Goal: Task Accomplishment & Management: Use online tool/utility

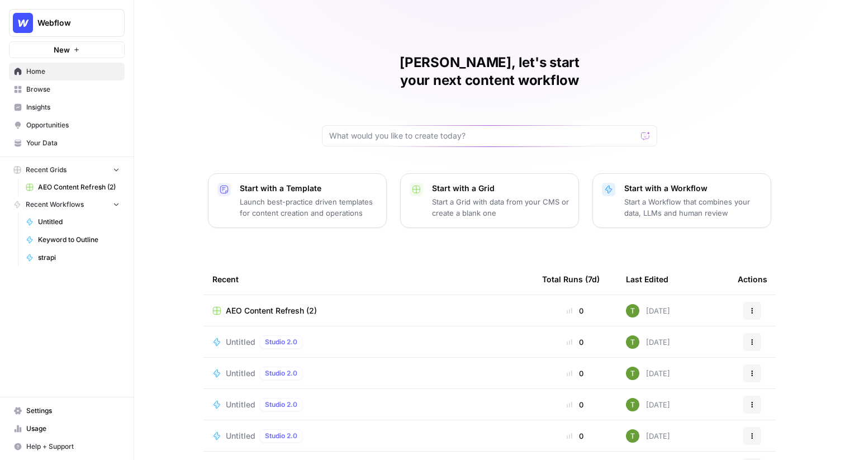
click at [27, 429] on span "Usage" at bounding box center [72, 428] width 93 height 10
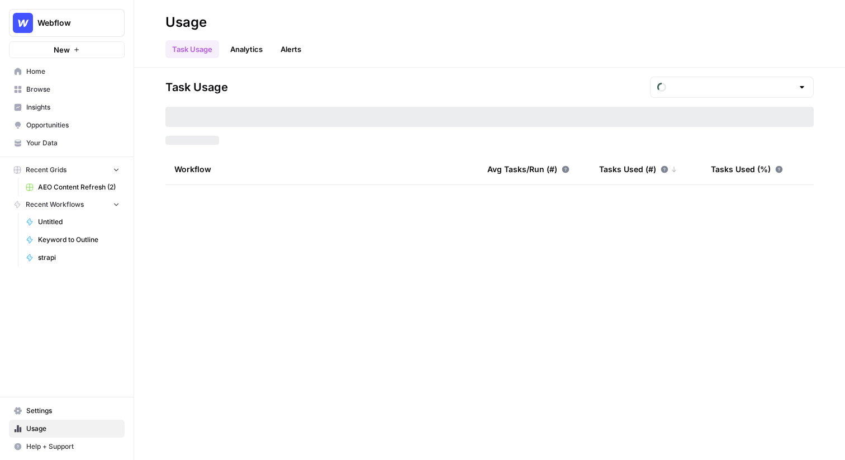
type input "September Tasks"
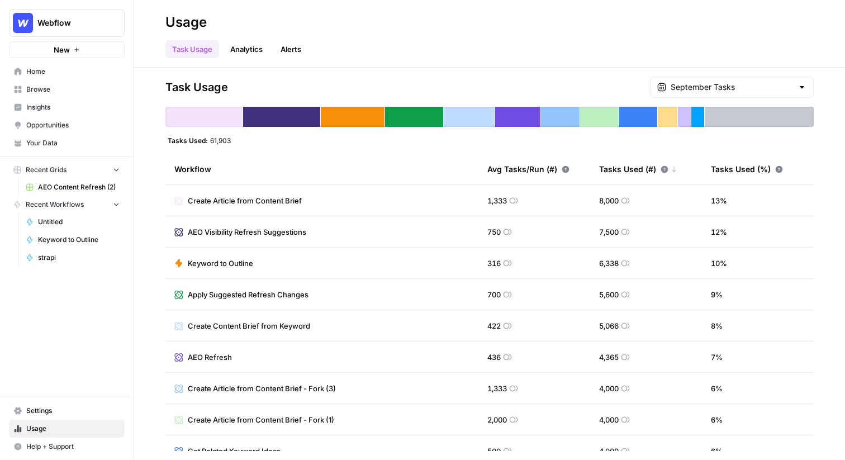
click at [250, 51] on link "Analytics" at bounding box center [246, 49] width 46 height 18
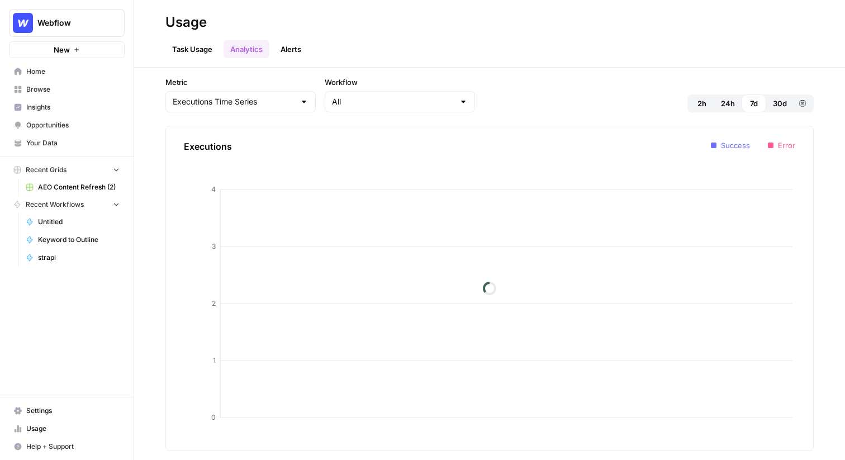
click at [286, 51] on link "Alerts" at bounding box center [291, 49] width 34 height 18
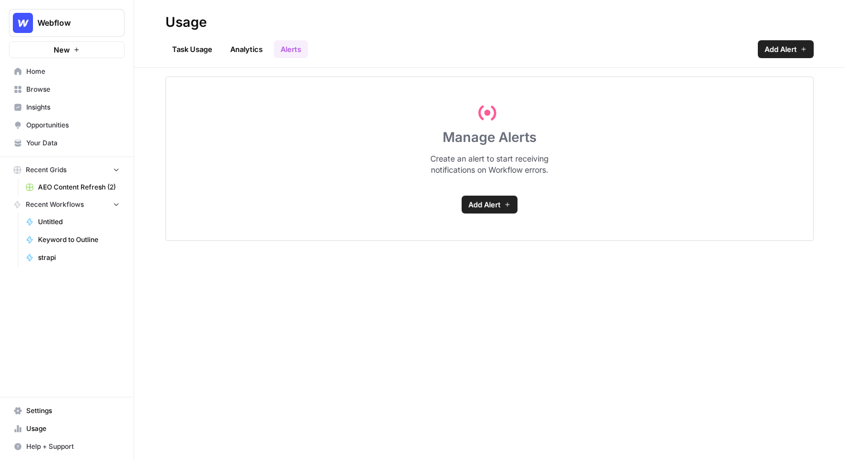
click at [199, 52] on link "Task Usage" at bounding box center [192, 49] width 54 height 18
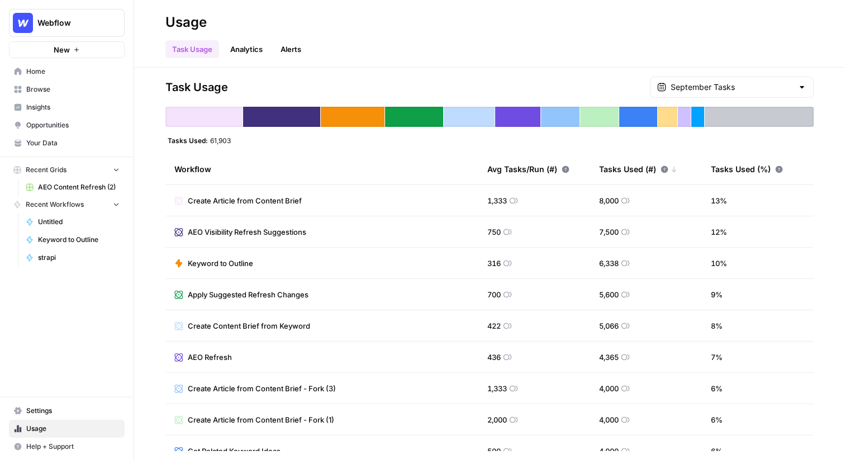
click at [33, 408] on span "Settings" at bounding box center [72, 411] width 93 height 10
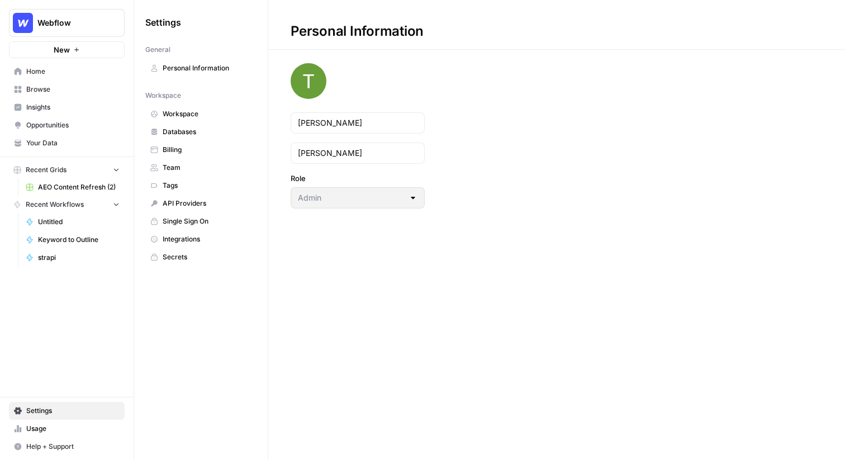
click at [170, 151] on span "Billing" at bounding box center [207, 150] width 89 height 10
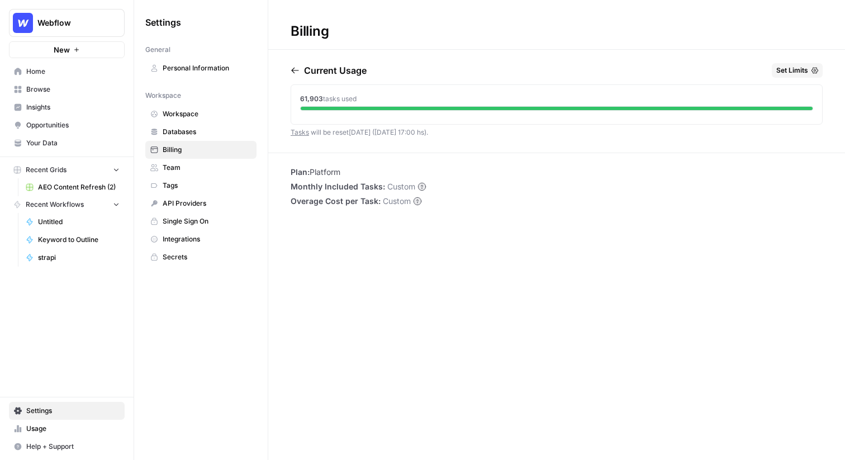
click at [804, 68] on span "Set Limits" at bounding box center [792, 70] width 32 height 10
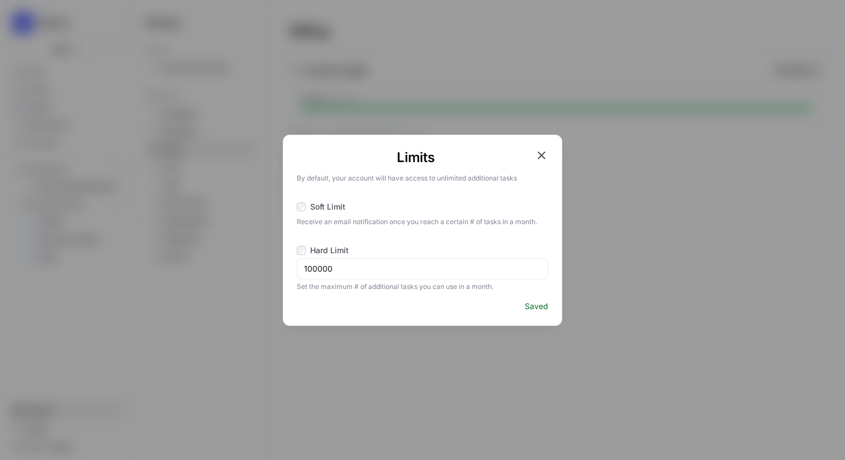
click at [541, 152] on icon "button" at bounding box center [541, 155] width 13 height 13
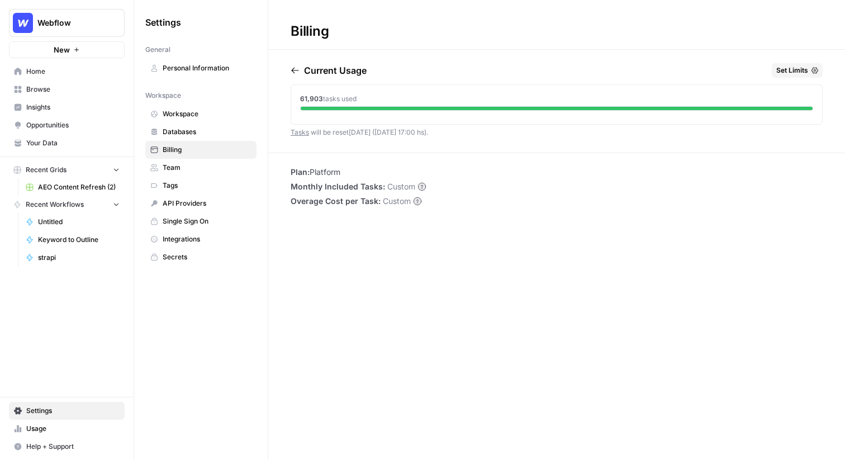
click at [800, 70] on span "Set Limits" at bounding box center [792, 70] width 32 height 10
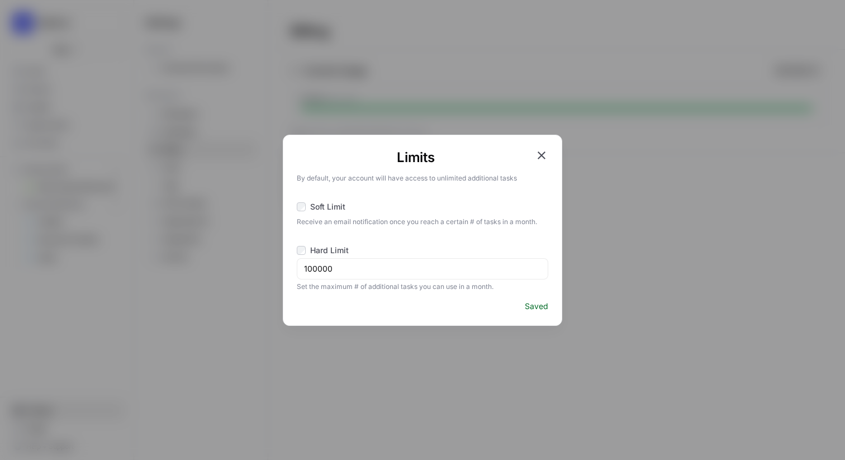
click at [542, 156] on icon "button" at bounding box center [541, 155] width 8 height 8
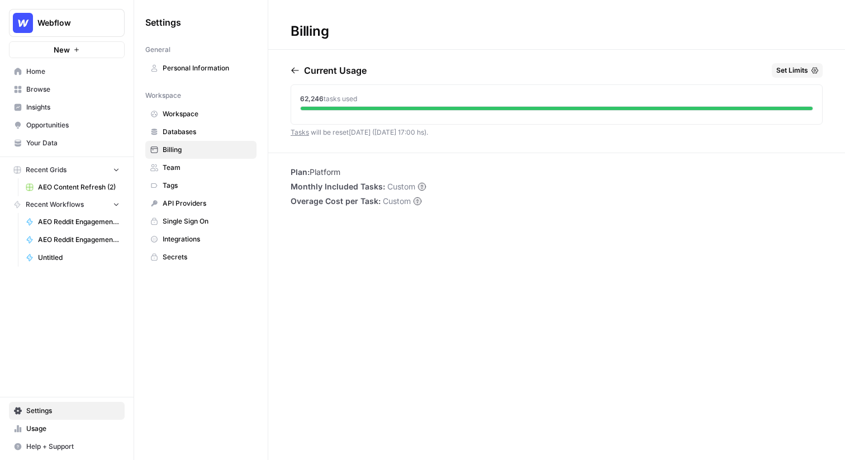
click at [421, 186] on icon at bounding box center [421, 186] width 7 height 7
click at [60, 20] on span "Webflow" at bounding box center [71, 22] width 68 height 11
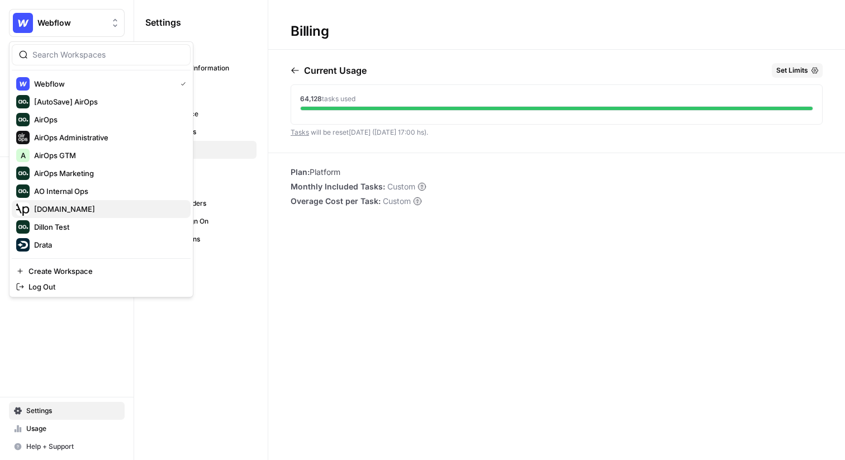
scroll to position [203, 0]
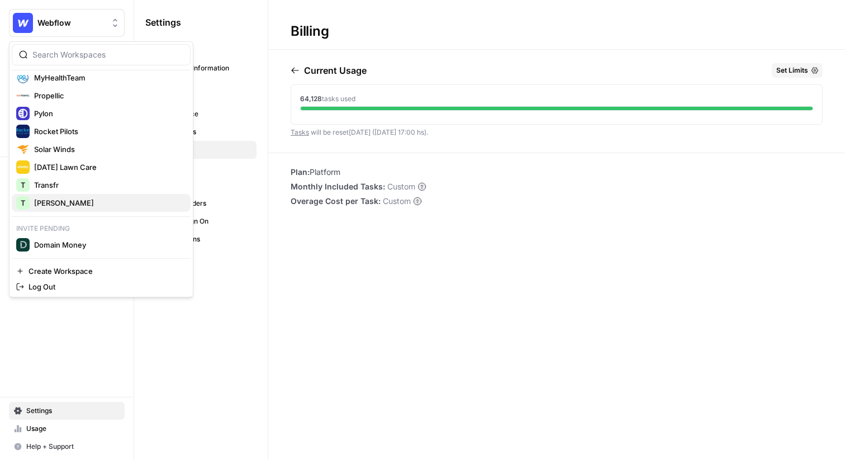
click at [53, 201] on span "[PERSON_NAME]" at bounding box center [107, 202] width 147 height 11
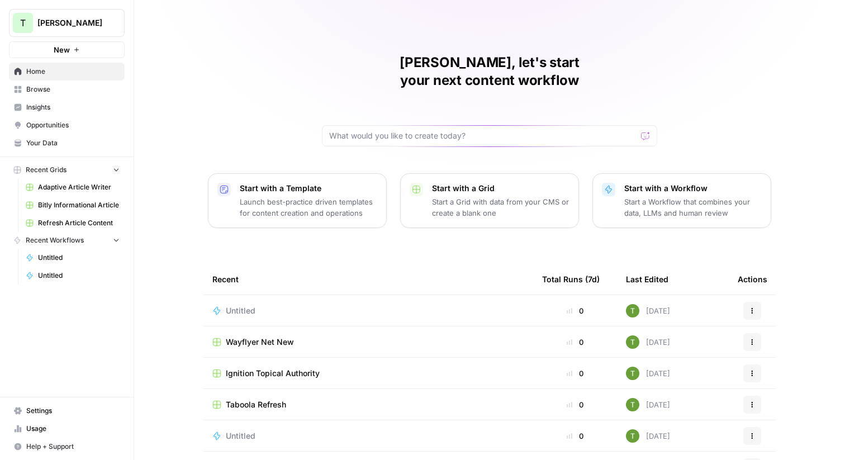
click at [26, 87] on link "Browse" at bounding box center [67, 89] width 116 height 18
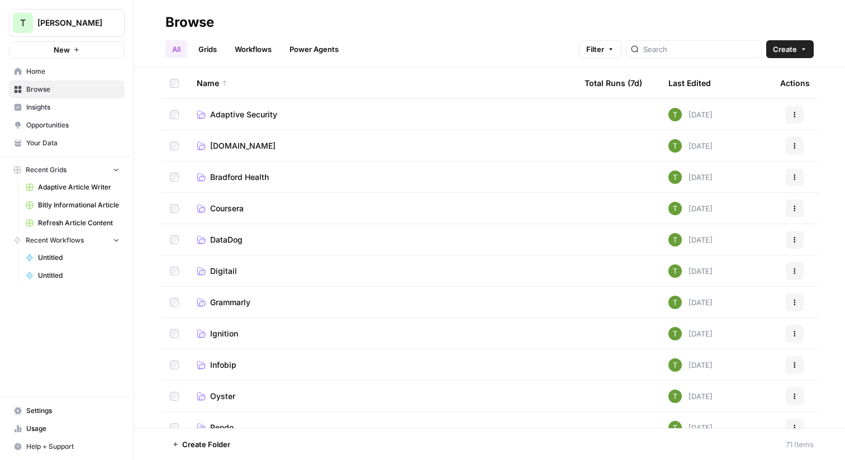
click at [273, 113] on span "Adaptive Security" at bounding box center [243, 114] width 67 height 11
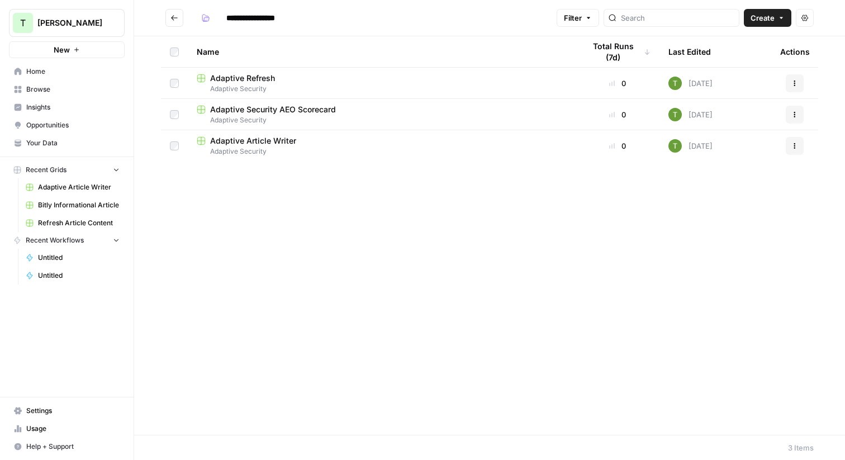
click at [174, 20] on icon "Go back" at bounding box center [174, 18] width 8 height 8
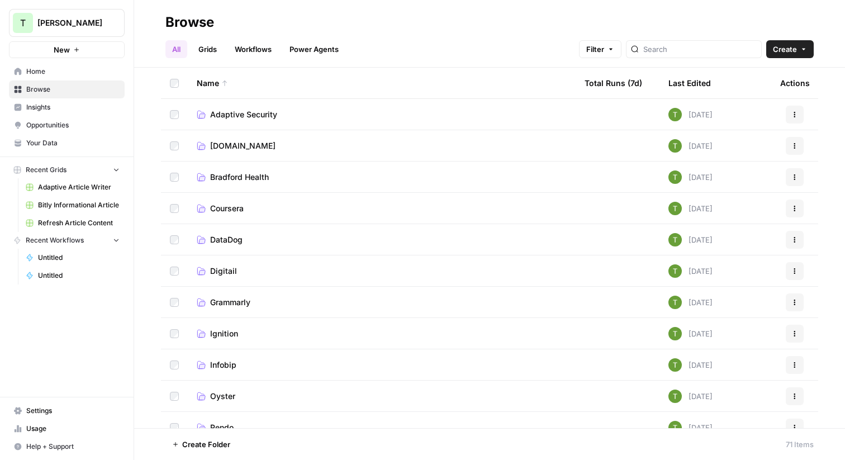
click at [73, 29] on button "T Travis Demo" at bounding box center [67, 23] width 116 height 28
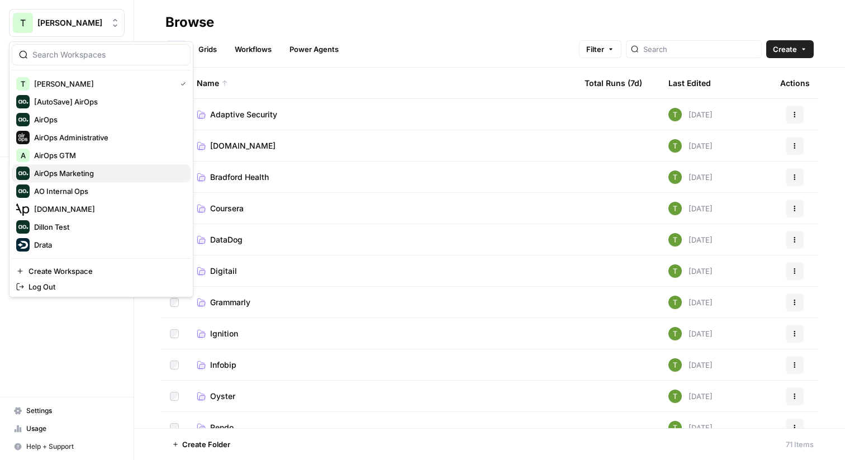
scroll to position [203, 0]
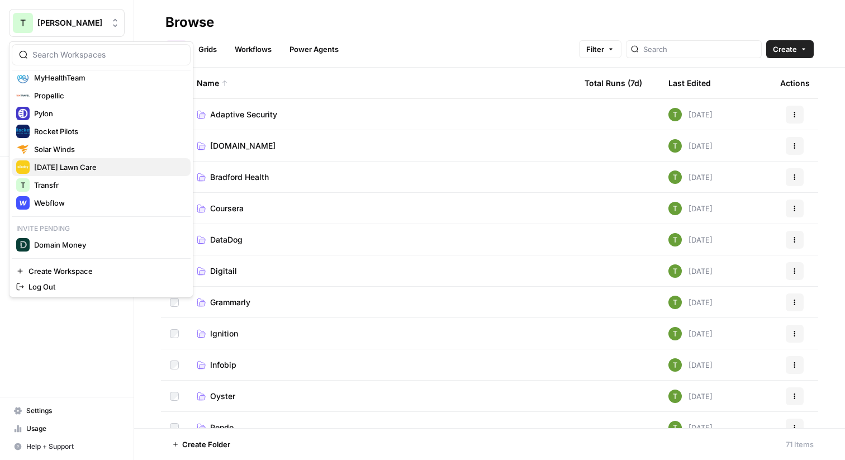
click at [68, 167] on span "Sunday Lawn Care" at bounding box center [107, 166] width 147 height 11
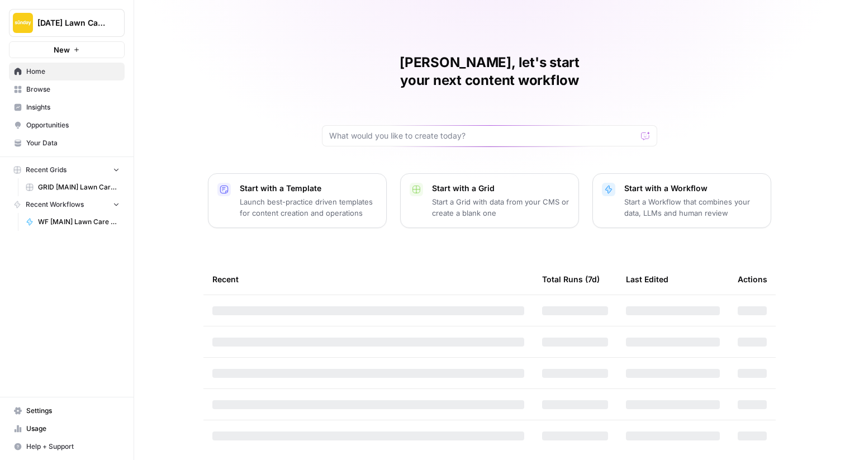
click at [44, 90] on span "Browse" at bounding box center [72, 89] width 93 height 10
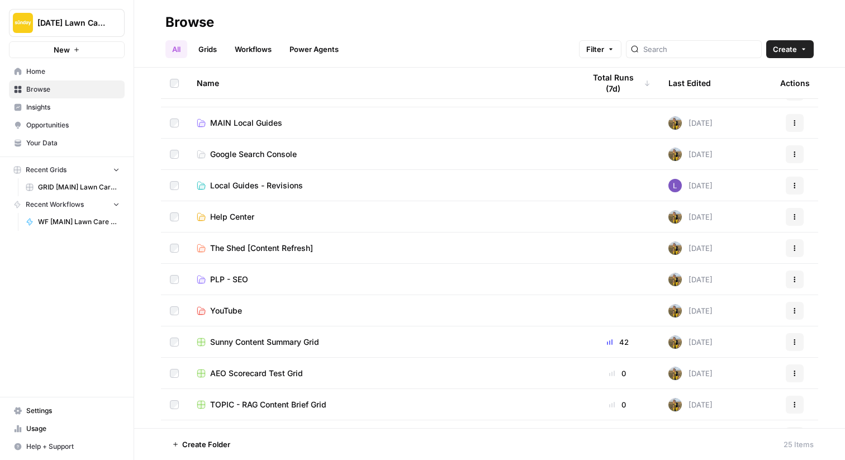
scroll to position [75, 0]
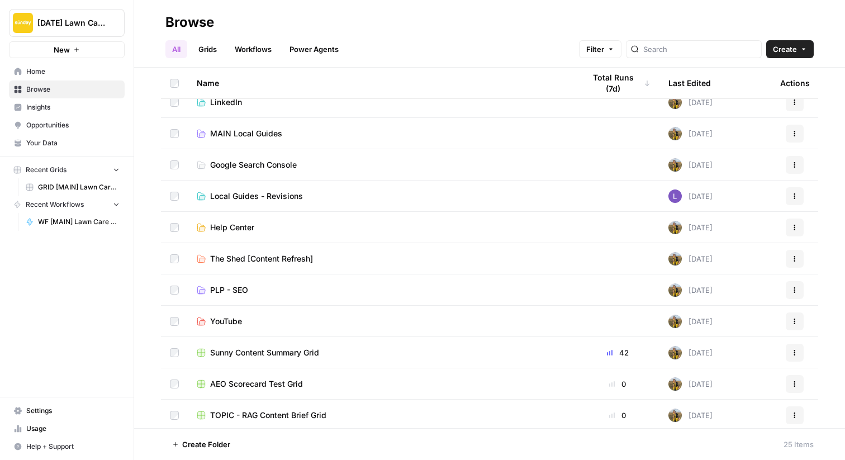
click at [225, 136] on span "MAIN Local Guides" at bounding box center [246, 133] width 72 height 11
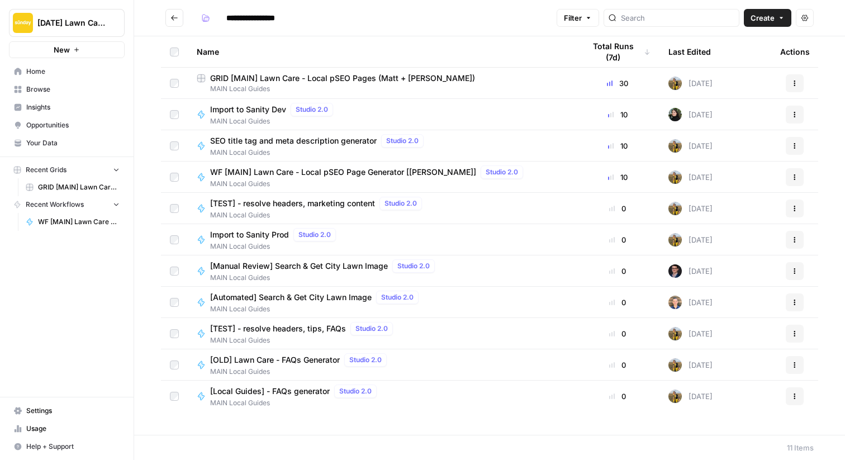
click at [241, 78] on span "GRID [MAIN] Lawn Care - Local pSEO Pages (Matt + Teri)" at bounding box center [342, 78] width 265 height 11
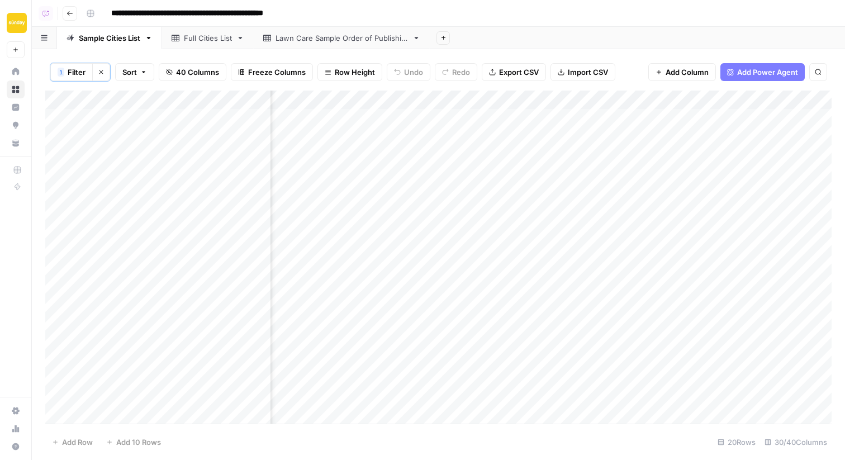
scroll to position [0, 96]
click at [435, 98] on div "Add Column" at bounding box center [438, 256] width 786 height 333
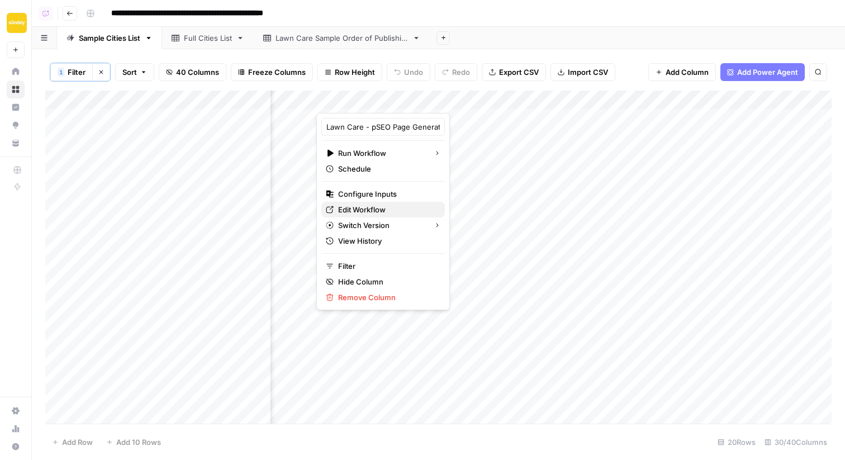
click at [351, 211] on span "Edit Workflow" at bounding box center [387, 209] width 98 height 11
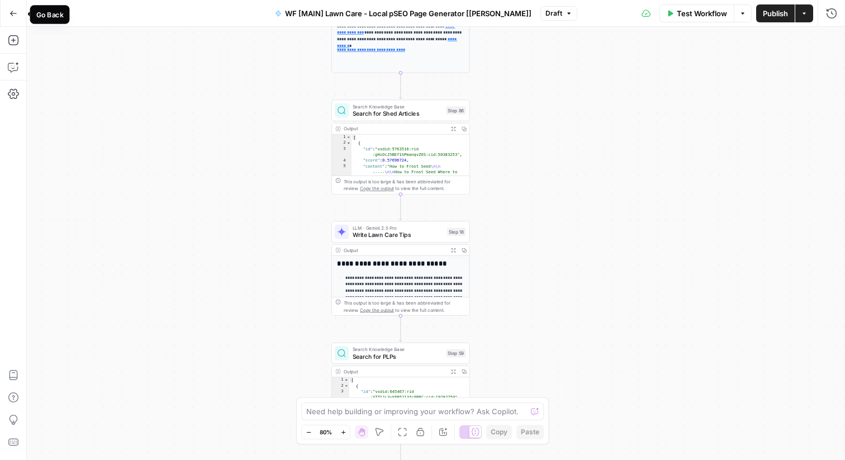
click at [12, 13] on icon "button" at bounding box center [13, 13] width 7 height 5
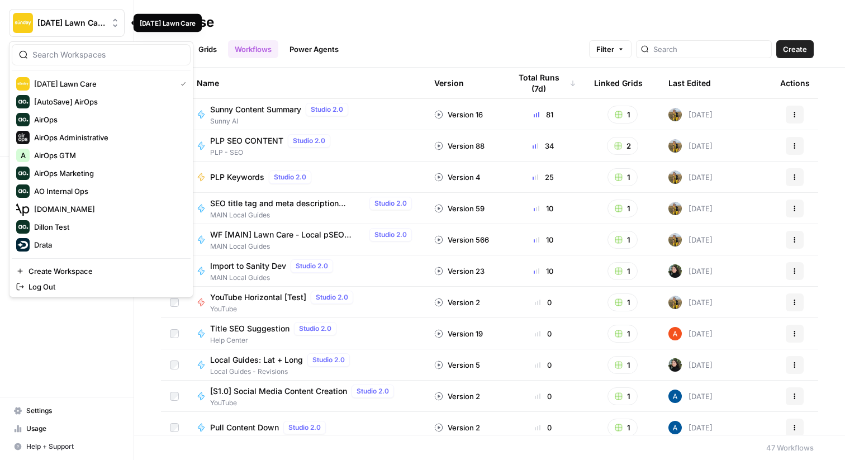
click at [78, 21] on span "[DATE] Lawn Care" at bounding box center [71, 22] width 68 height 11
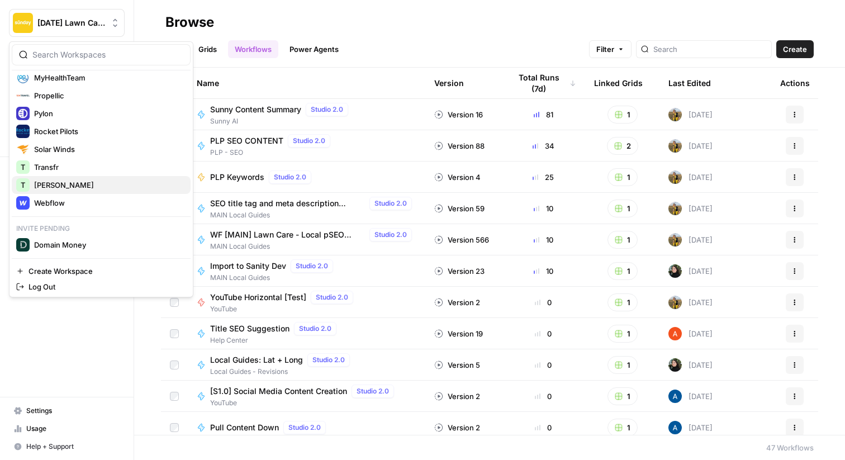
click at [68, 187] on span "[PERSON_NAME]" at bounding box center [107, 184] width 147 height 11
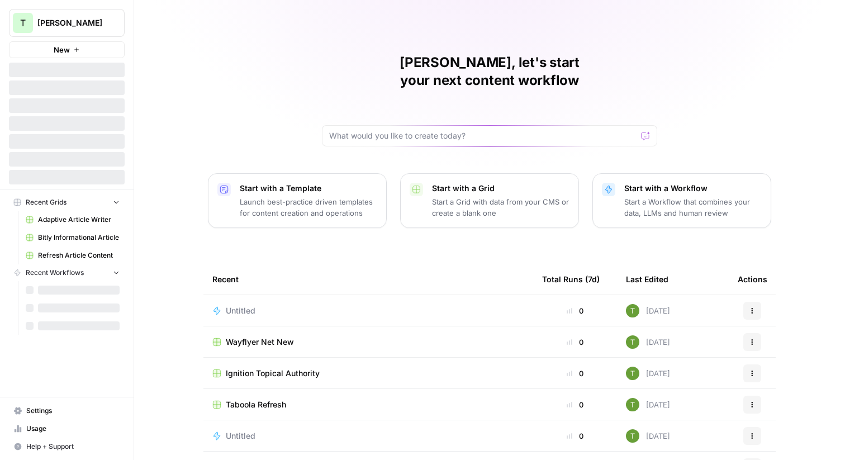
scroll to position [54, 0]
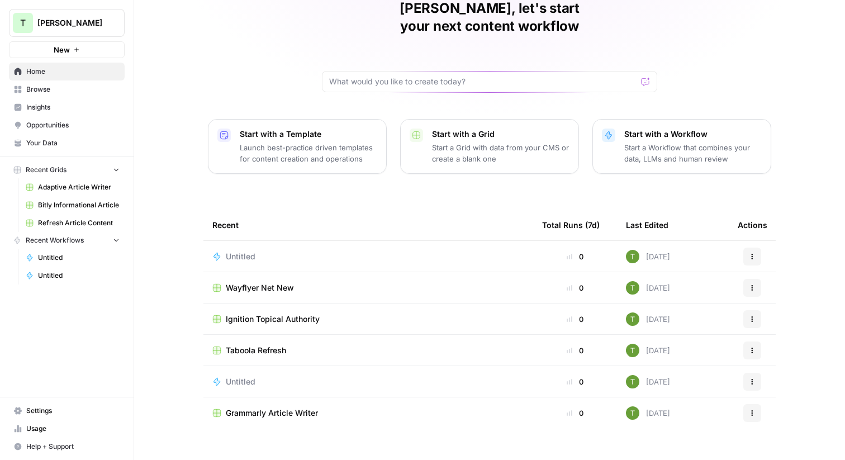
click at [41, 91] on span "Browse" at bounding box center [72, 89] width 93 height 10
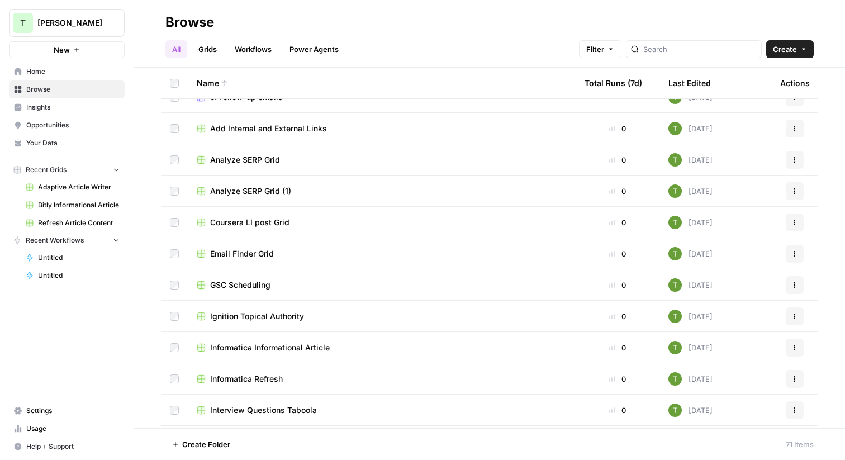
scroll to position [740, 0]
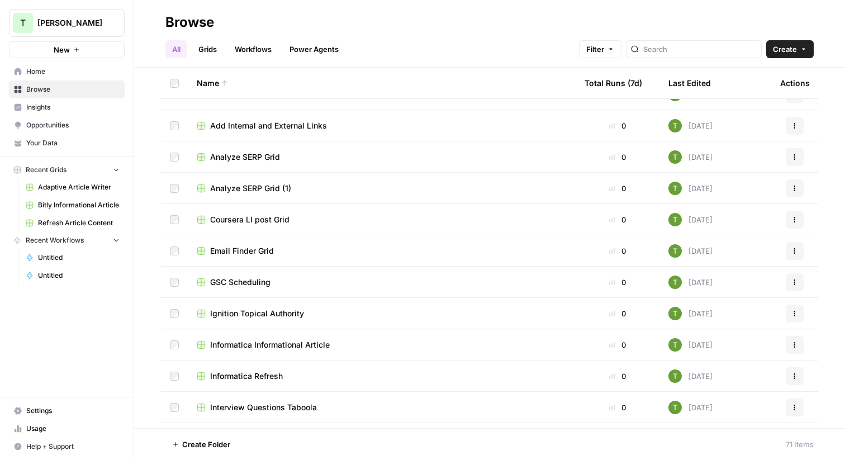
click at [232, 274] on td "GSC Scheduling" at bounding box center [382, 281] width 388 height 31
click at [221, 274] on td "GSC Scheduling" at bounding box center [382, 281] width 388 height 31
click at [238, 285] on span "GSC Scheduling" at bounding box center [240, 281] width 60 height 11
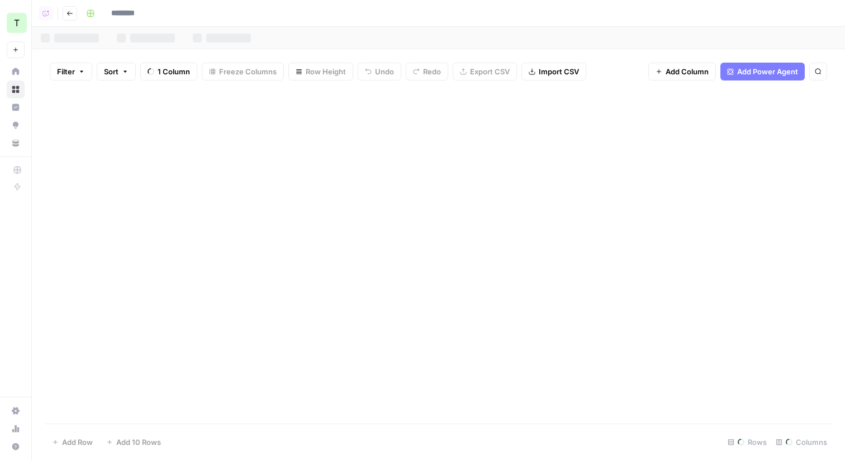
type input "**********"
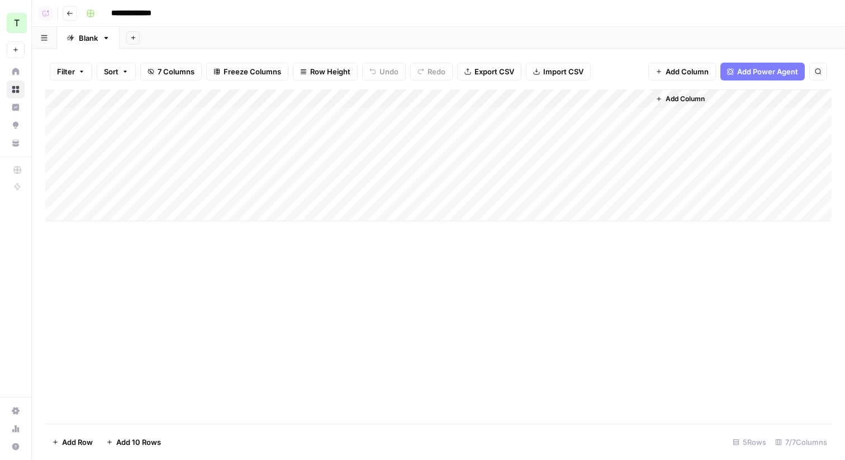
click at [626, 103] on div "Add Column" at bounding box center [438, 155] width 786 height 132
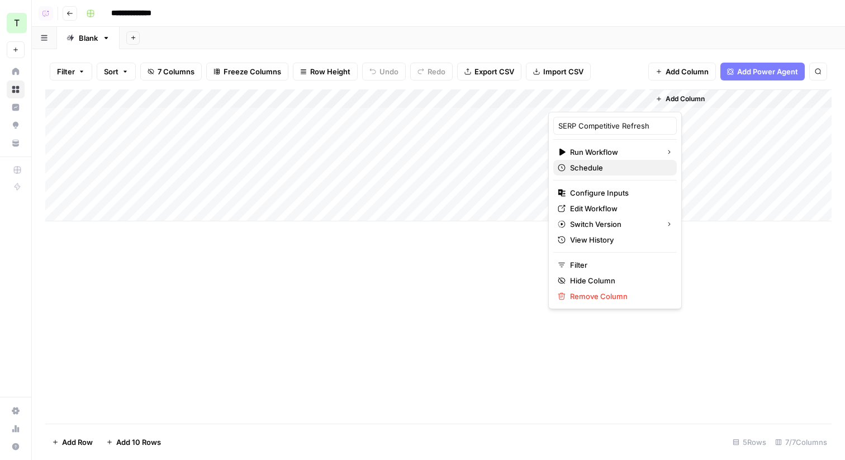
click at [601, 172] on span "Schedule" at bounding box center [619, 167] width 98 height 11
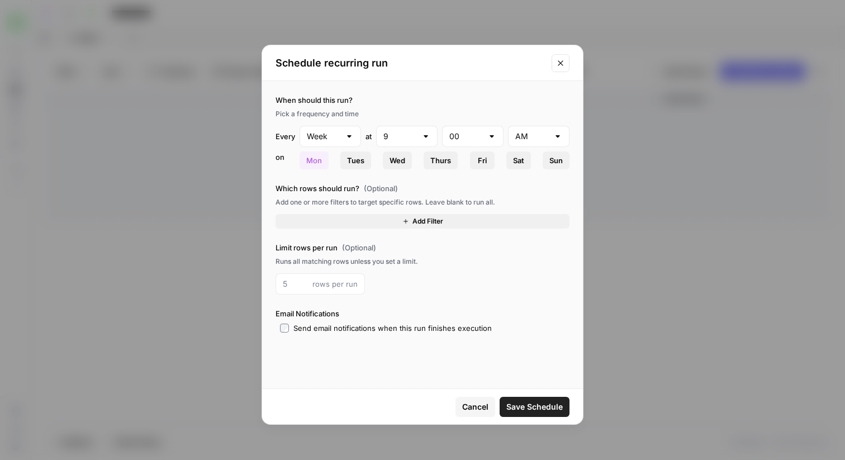
click at [423, 223] on span "Add Filter" at bounding box center [427, 221] width 31 height 10
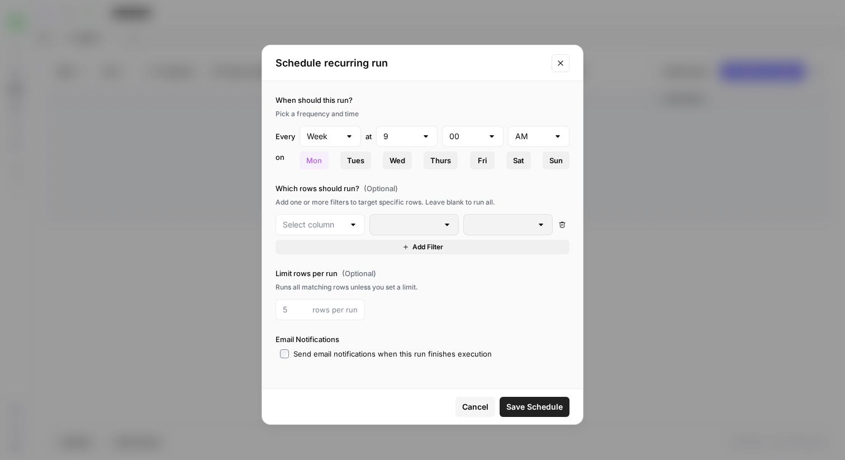
click at [322, 231] on div at bounding box center [319, 224] width 89 height 21
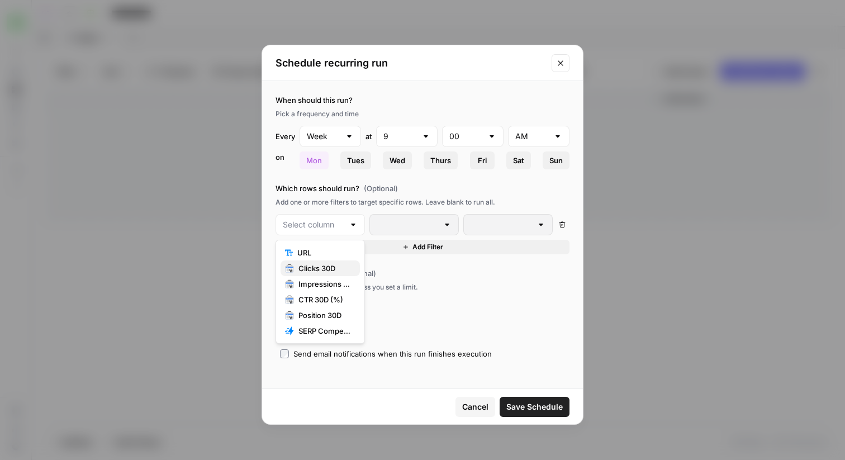
click at [326, 271] on span "Clicks 30D" at bounding box center [324, 268] width 53 height 11
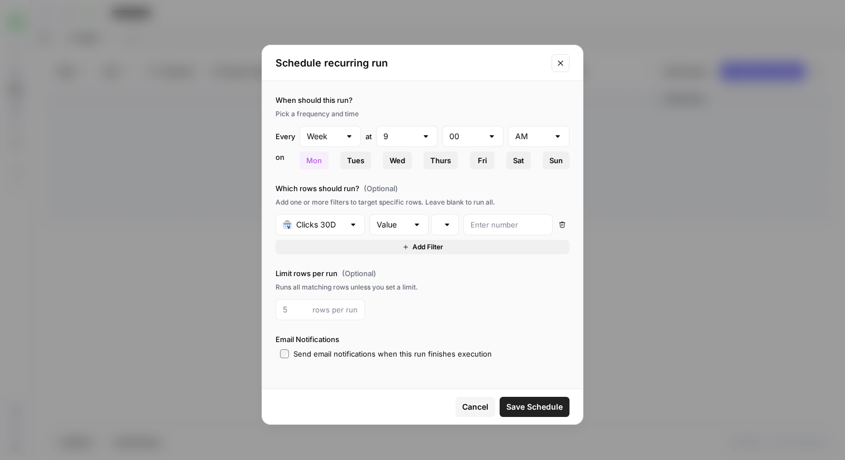
click at [418, 226] on div at bounding box center [416, 224] width 9 height 11
click at [395, 266] on span "Change" at bounding box center [397, 268] width 36 height 11
type input "Change"
click at [442, 225] on div at bounding box center [446, 224] width 9 height 11
click at [449, 323] on button "is greater than or equal to" at bounding box center [445, 331] width 18 height 16
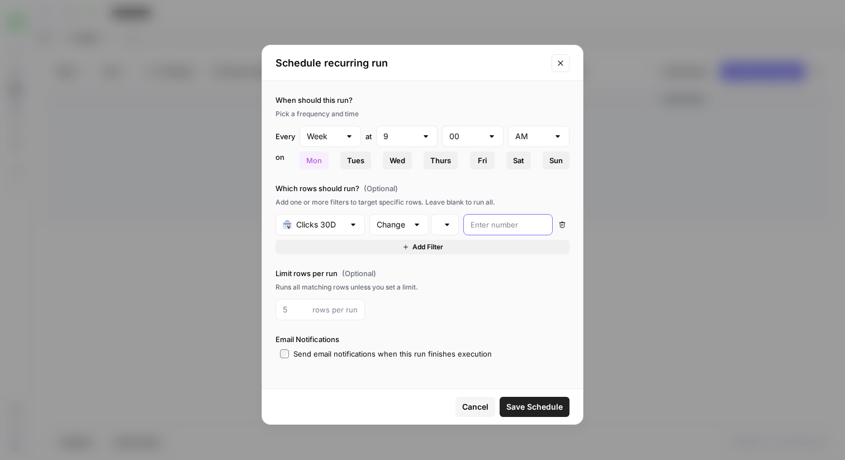
click at [516, 224] on input "number" at bounding box center [507, 224] width 75 height 11
click at [476, 408] on span "Cancel" at bounding box center [475, 406] width 26 height 11
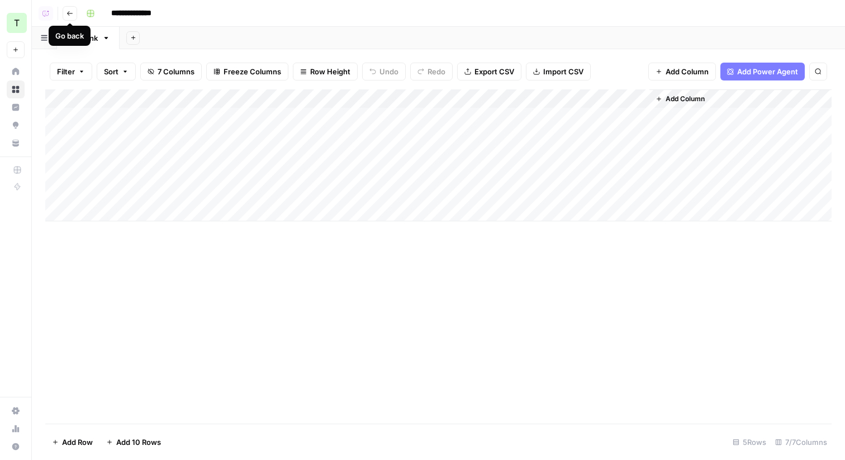
click at [71, 15] on icon "button" at bounding box center [69, 13] width 7 height 7
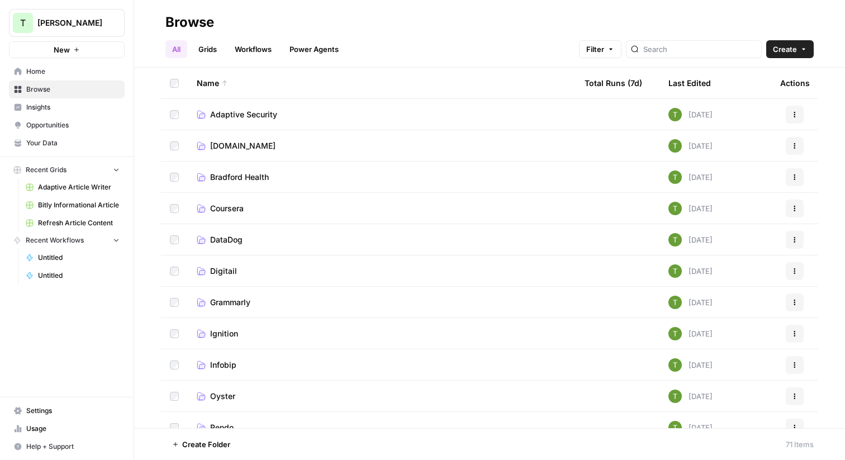
click at [244, 115] on span "Adaptive Security" at bounding box center [243, 114] width 67 height 11
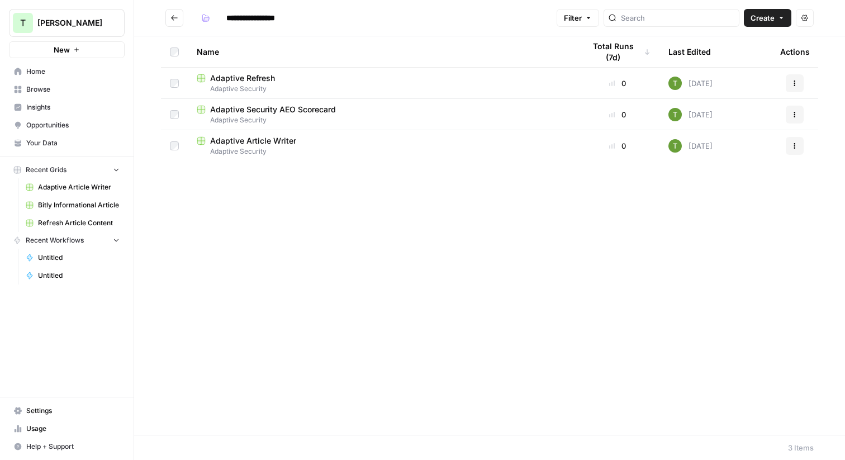
click at [174, 20] on icon "Go back" at bounding box center [174, 18] width 8 height 8
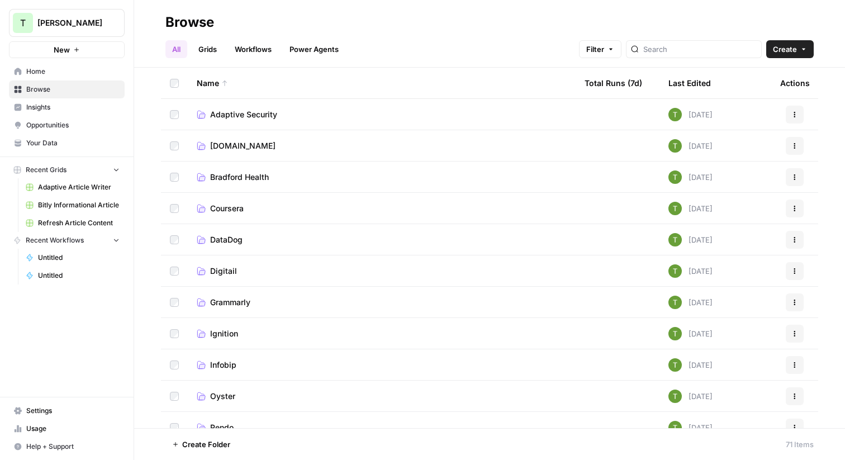
click at [245, 144] on link "[DOMAIN_NAME]" at bounding box center [382, 145] width 370 height 11
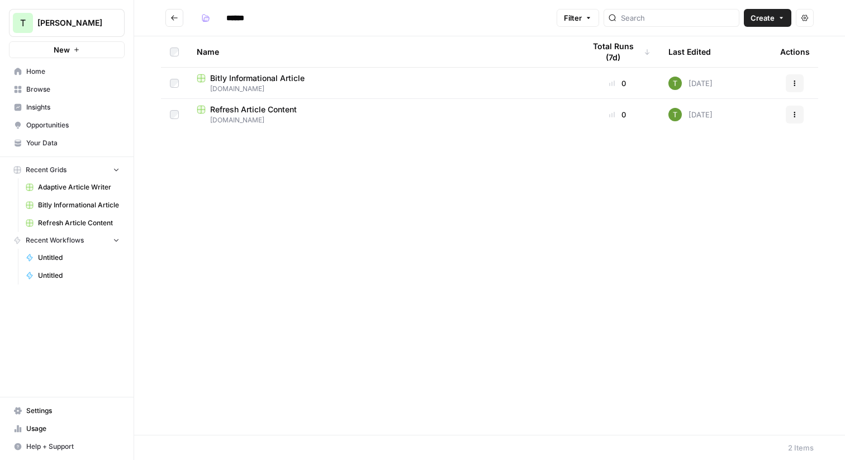
click at [170, 21] on icon "Go back" at bounding box center [174, 18] width 8 height 8
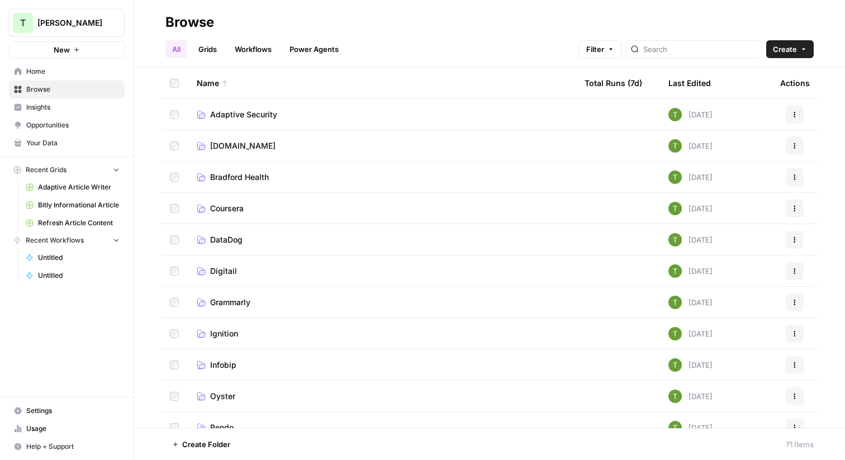
scroll to position [164, 0]
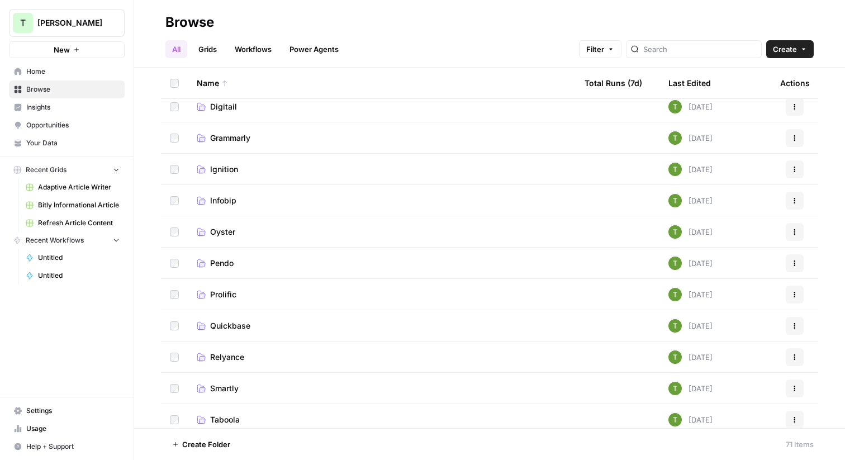
click at [228, 196] on span "Infobip" at bounding box center [223, 200] width 26 height 11
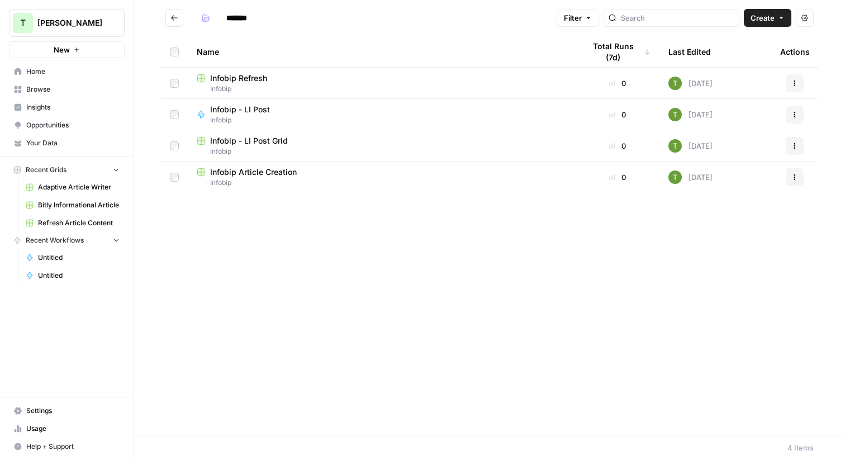
click at [47, 93] on span "Browse" at bounding box center [72, 89] width 93 height 10
